Goal: Task Accomplishment & Management: Manage account settings

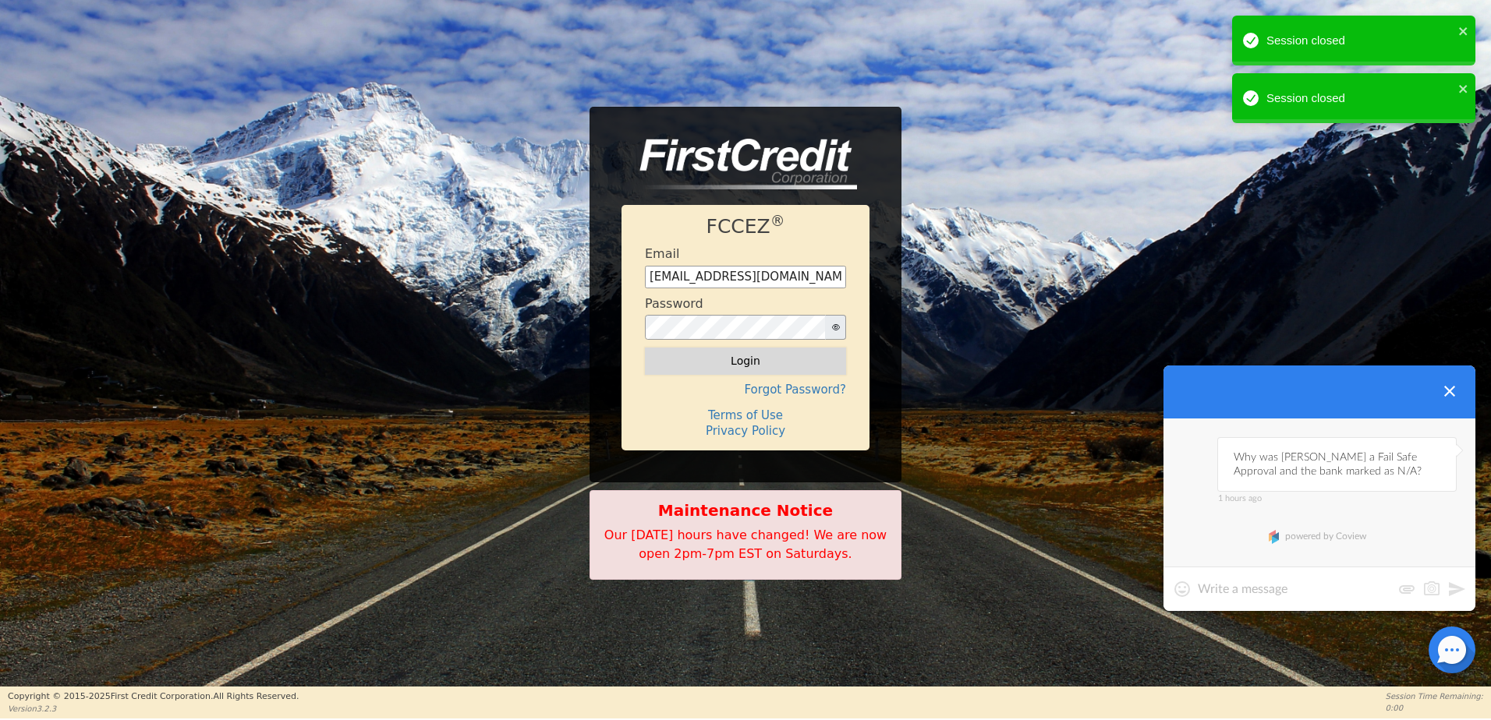
click at [783, 363] on button "Login" at bounding box center [745, 361] width 201 height 27
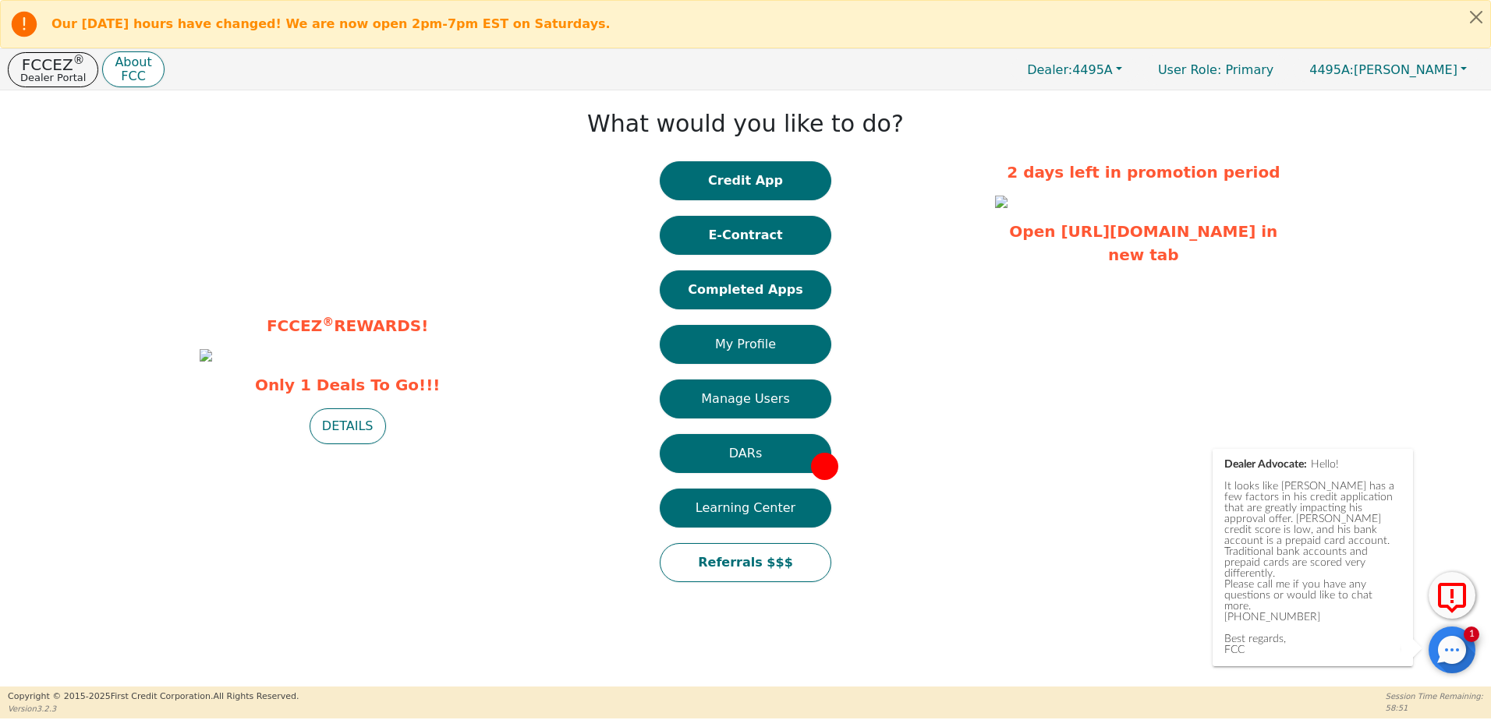
click at [1354, 591] on div "Dealer Advocate: Hello! It looks like [PERSON_NAME] has a few factors in his cr…" at bounding box center [1312, 557] width 177 height 196
click at [1444, 659] on div at bounding box center [1451, 650] width 47 height 47
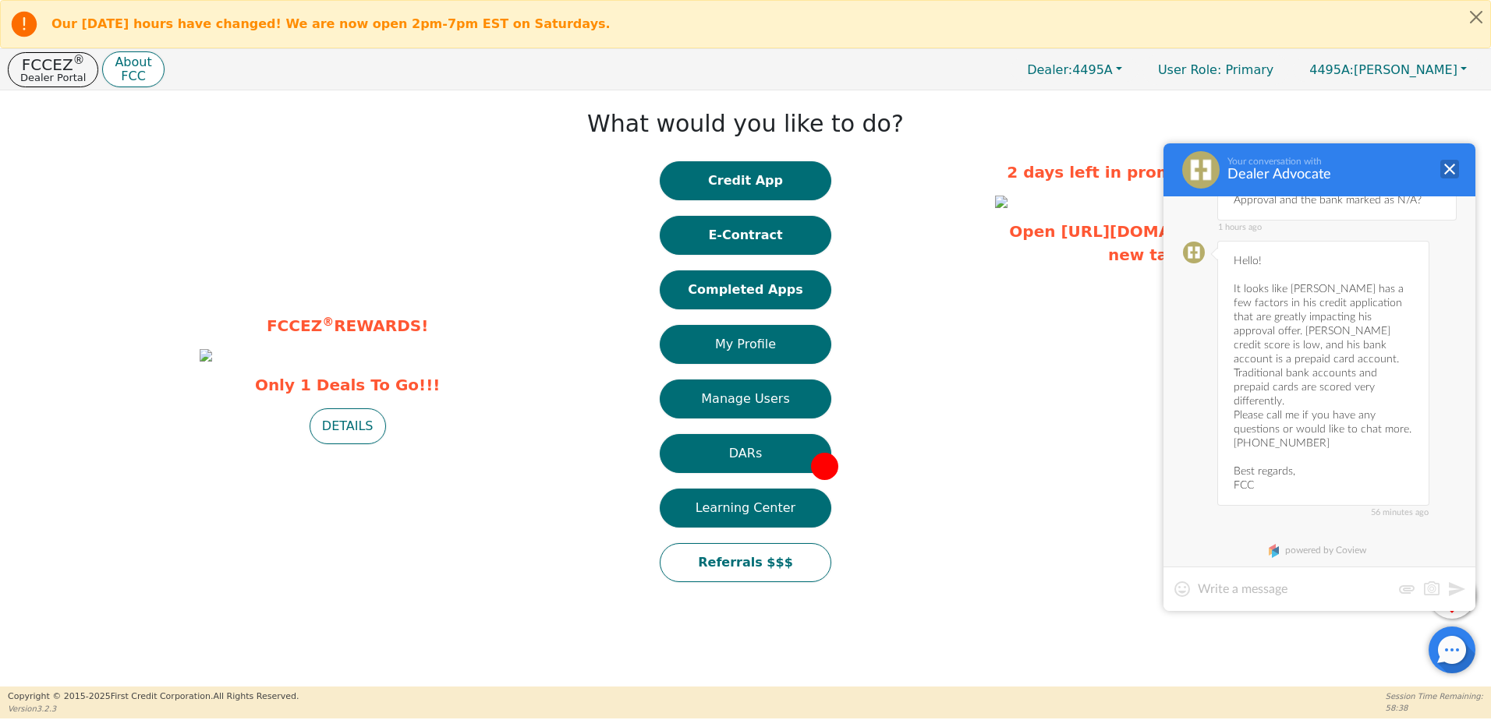
click at [1447, 168] on div at bounding box center [1449, 169] width 19 height 19
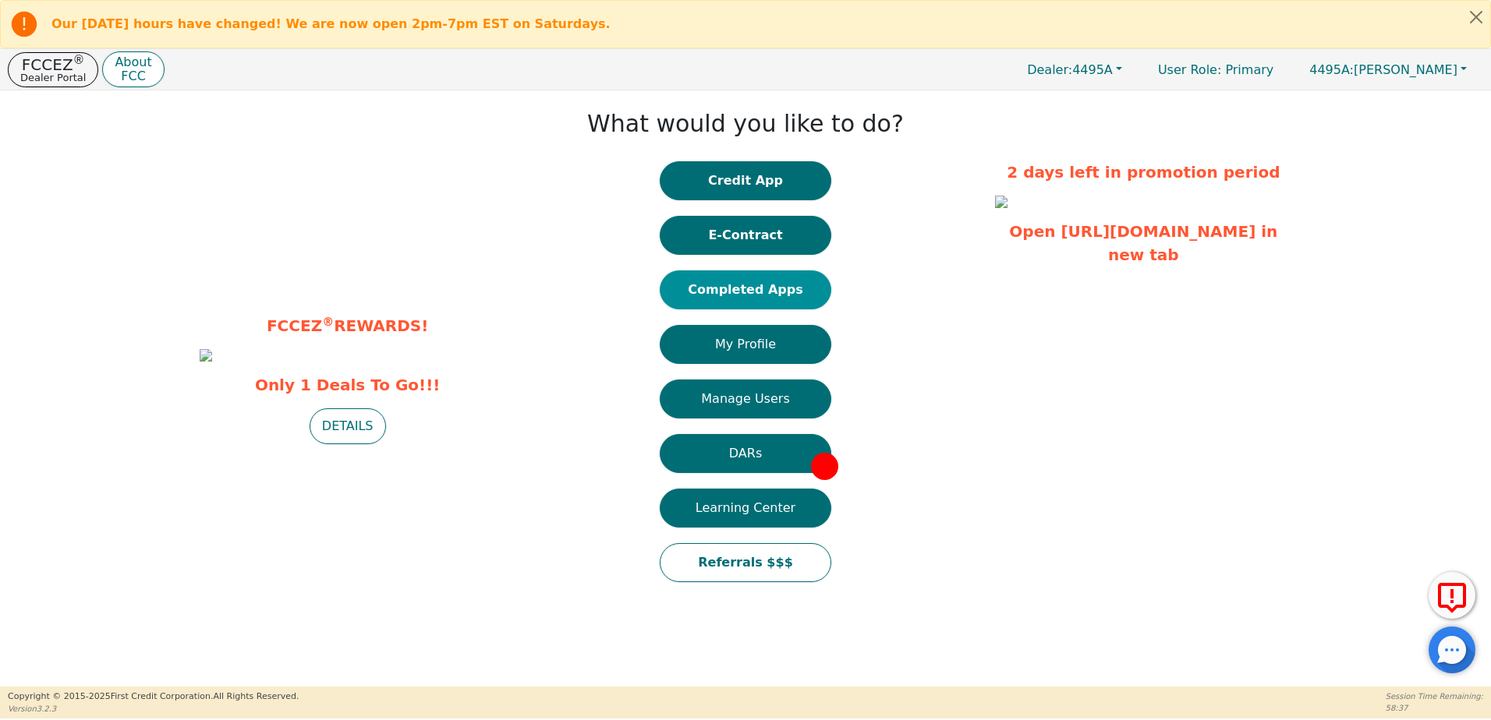
click at [794, 282] on button "Completed Apps" at bounding box center [746, 290] width 172 height 39
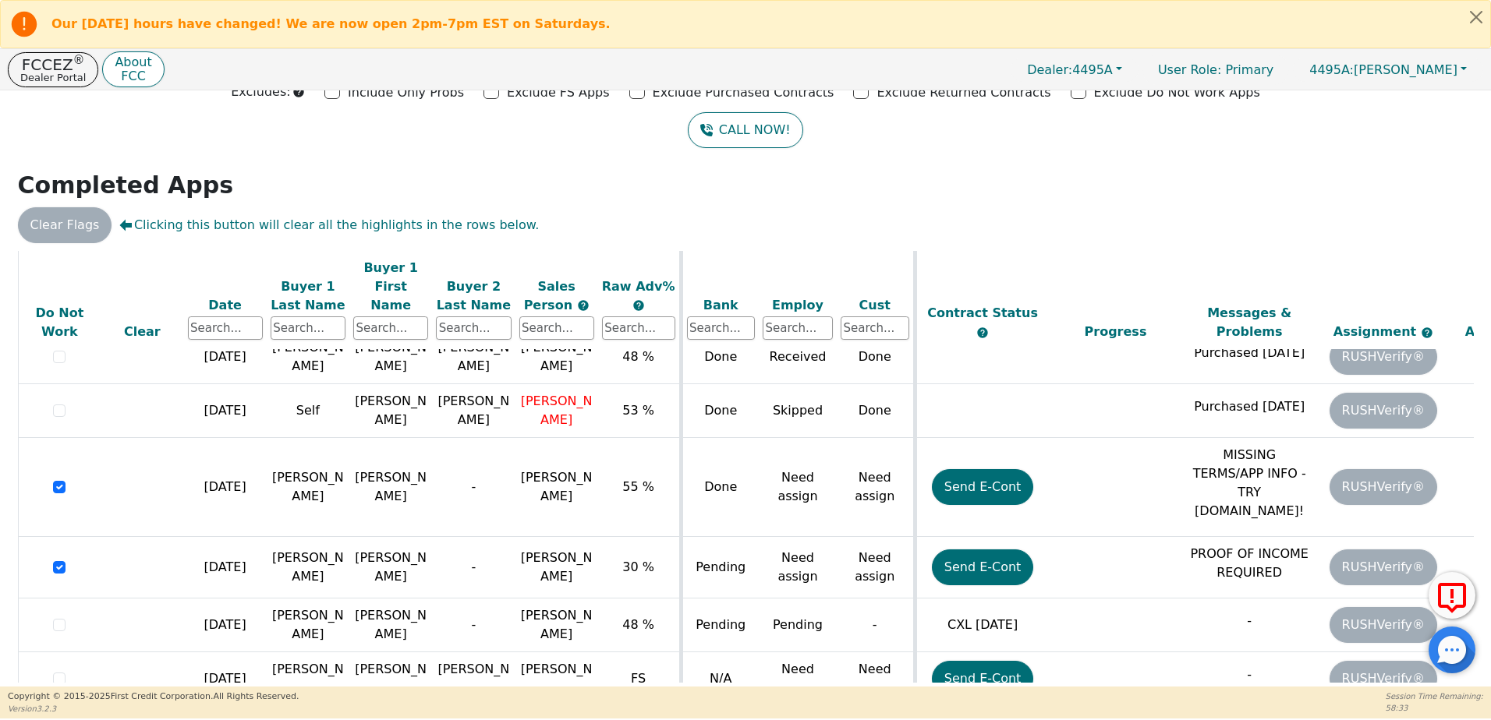
scroll to position [118, 0]
